Goal: Find specific page/section: Find specific page/section

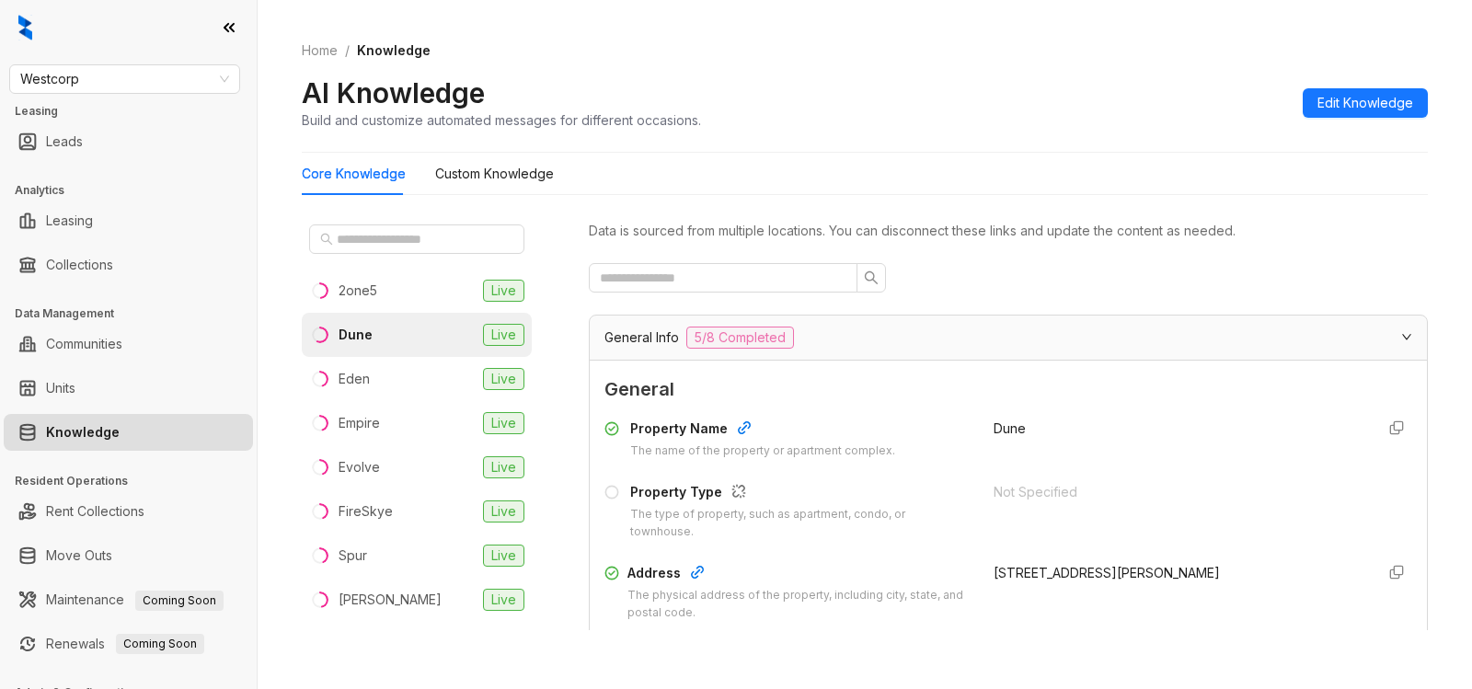
scroll to position [1340, 0]
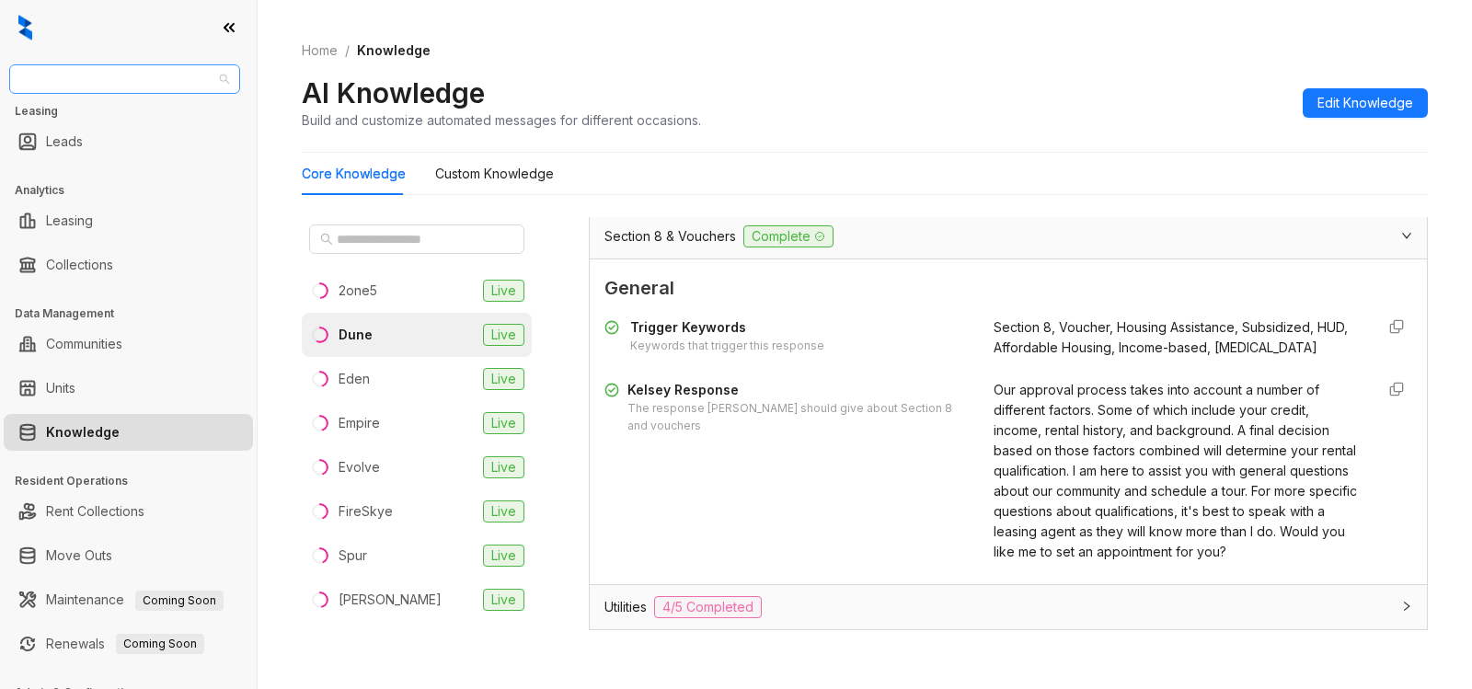
click at [108, 79] on span "Westcorp" at bounding box center [124, 79] width 209 height 28
click at [162, 76] on span "Westcorp" at bounding box center [124, 79] width 209 height 28
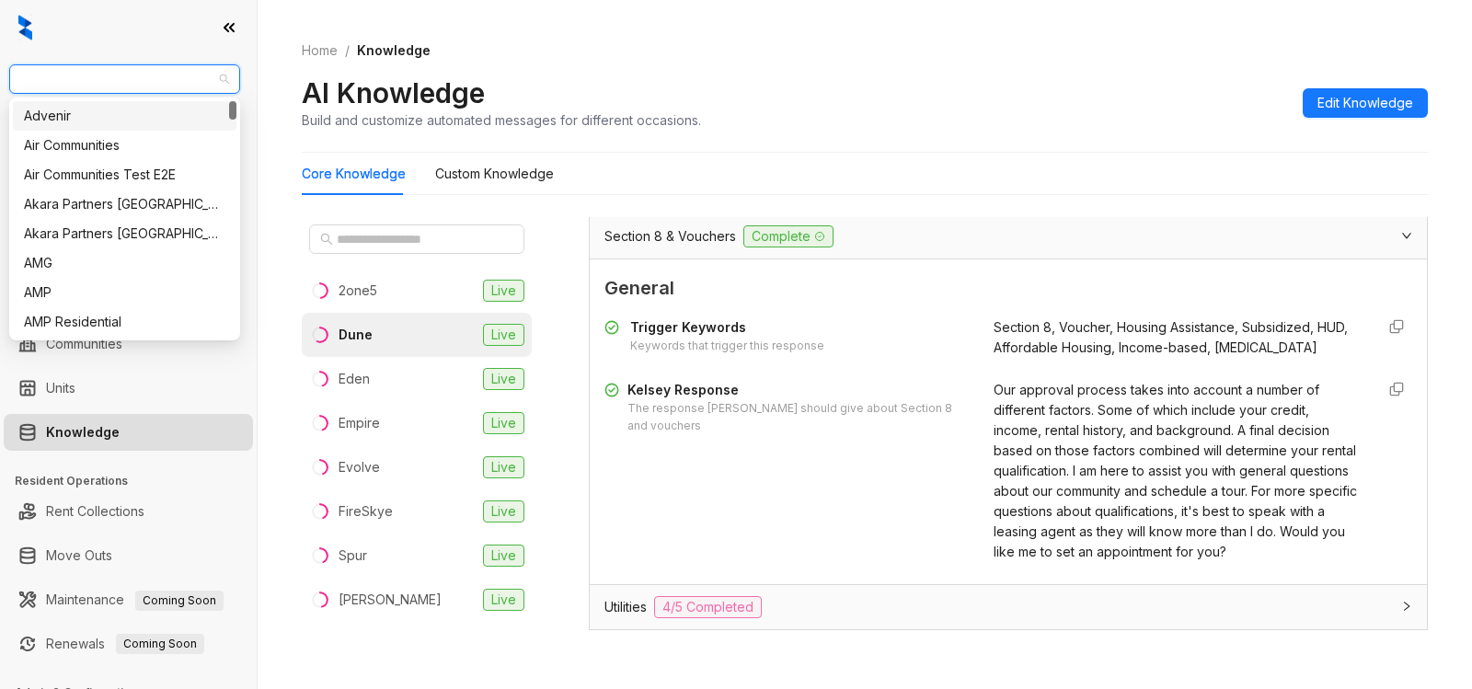
type input "*"
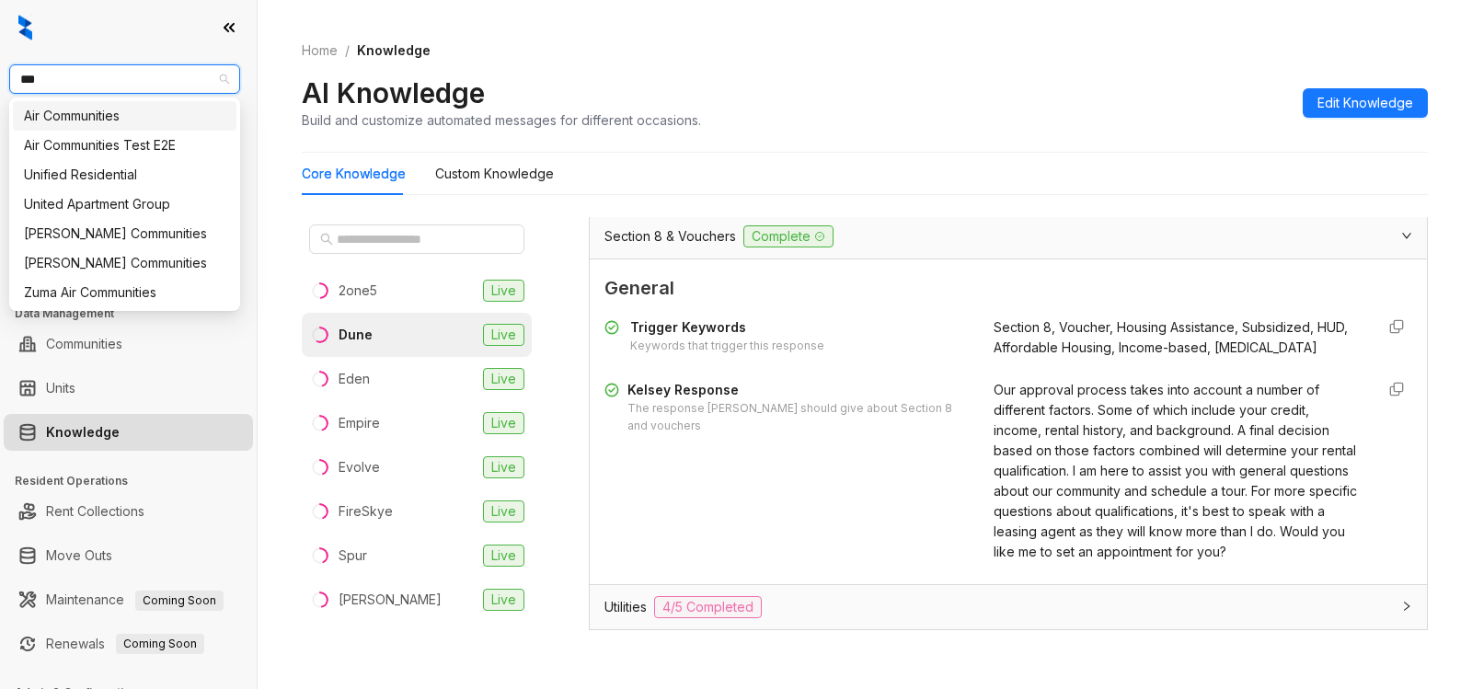
type input "***"
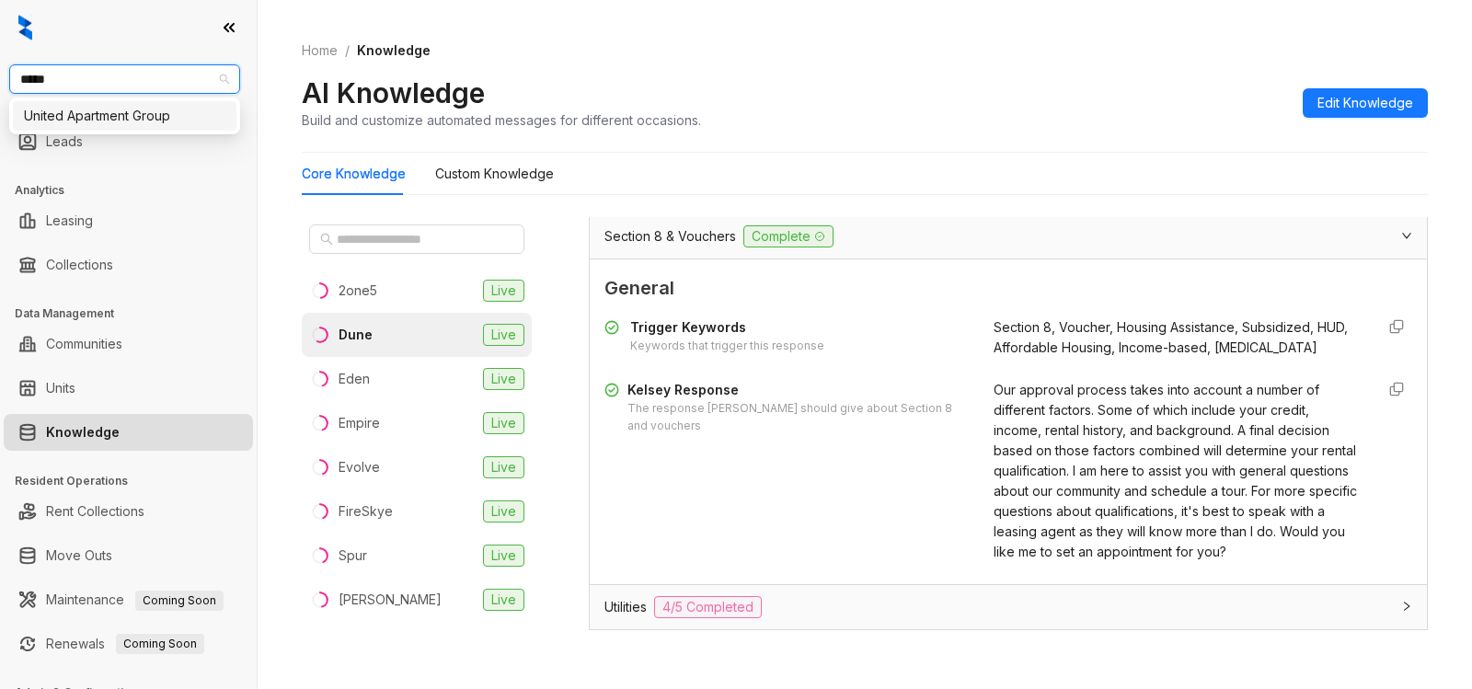
type input "******"
click at [131, 118] on div "United Apartment Group" at bounding box center [125, 116] width 202 height 20
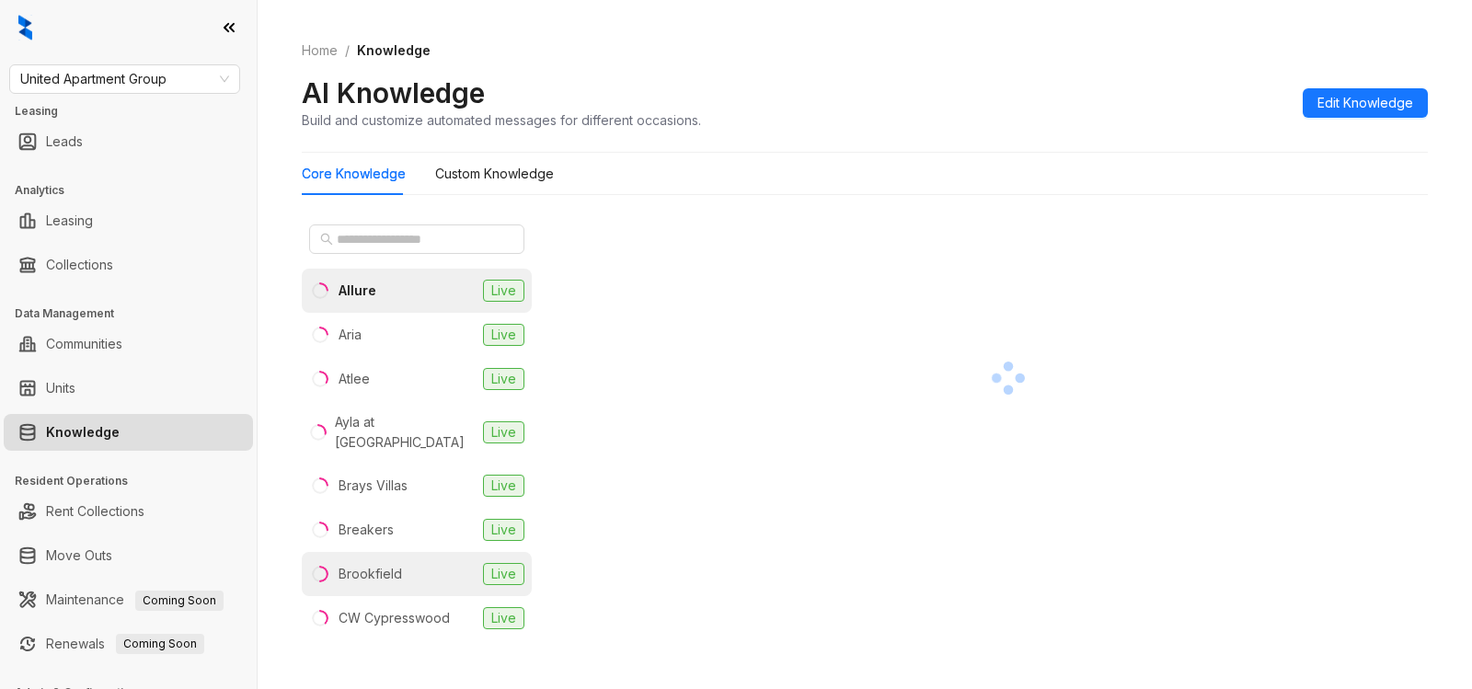
click at [384, 564] on div "Brookfield" at bounding box center [370, 574] width 63 height 20
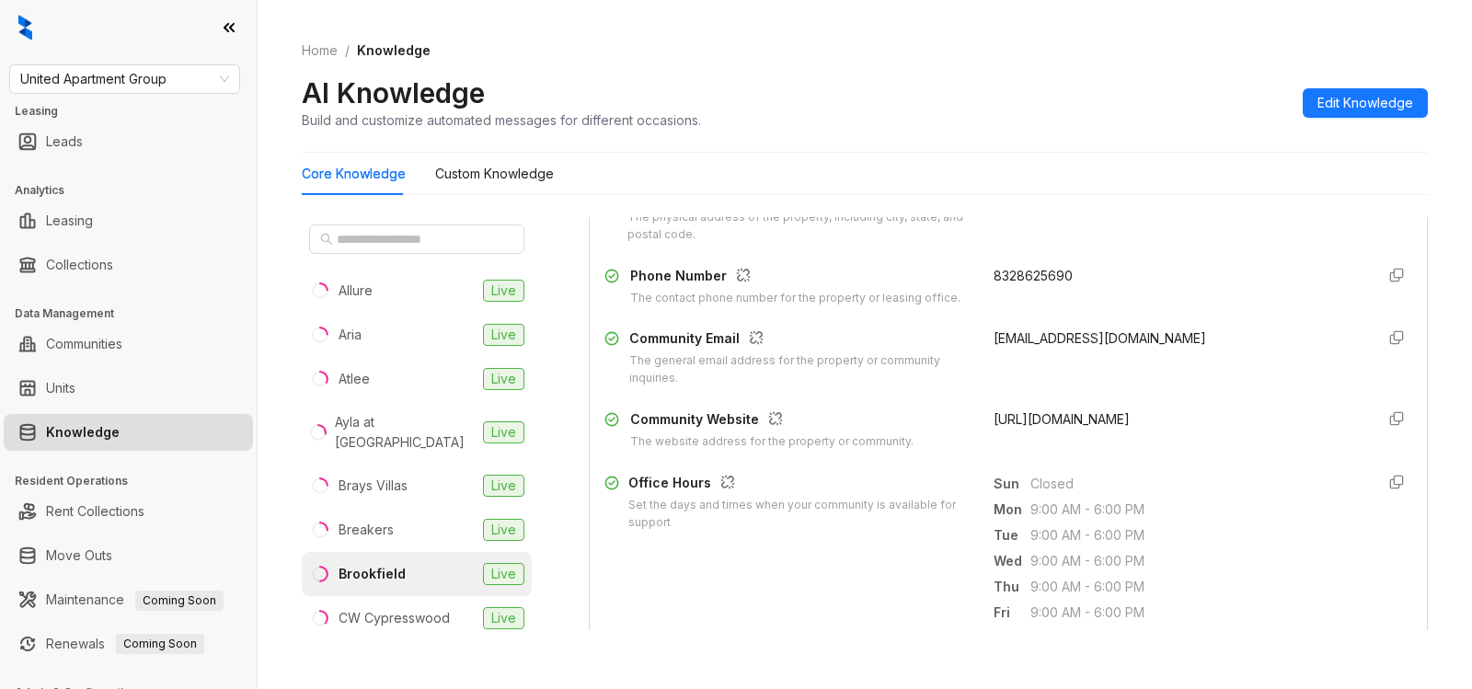
scroll to position [384, 0]
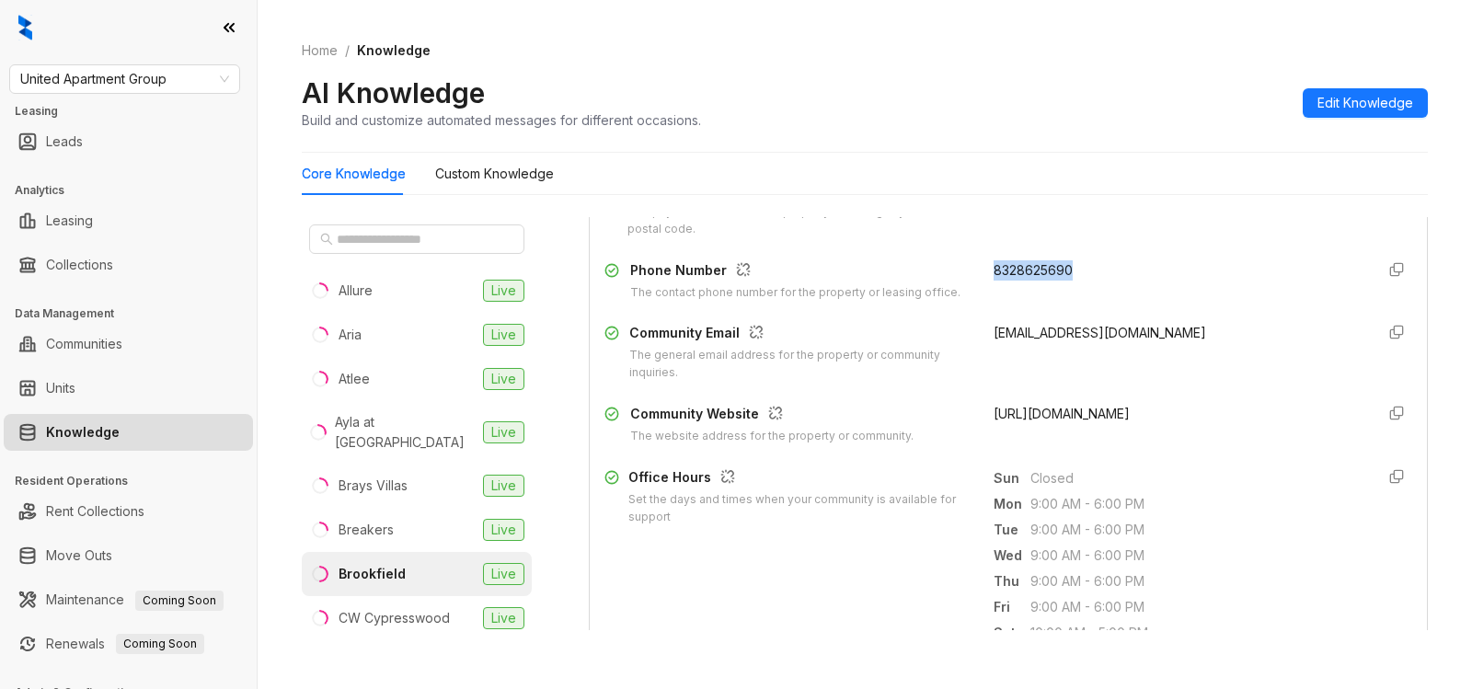
drag, startPoint x: 974, startPoint y: 273, endPoint x: 1064, endPoint y: 265, distance: 89.6
click at [1064, 265] on div "8328625690" at bounding box center [1177, 280] width 367 height 41
